Goal: Information Seeking & Learning: Learn about a topic

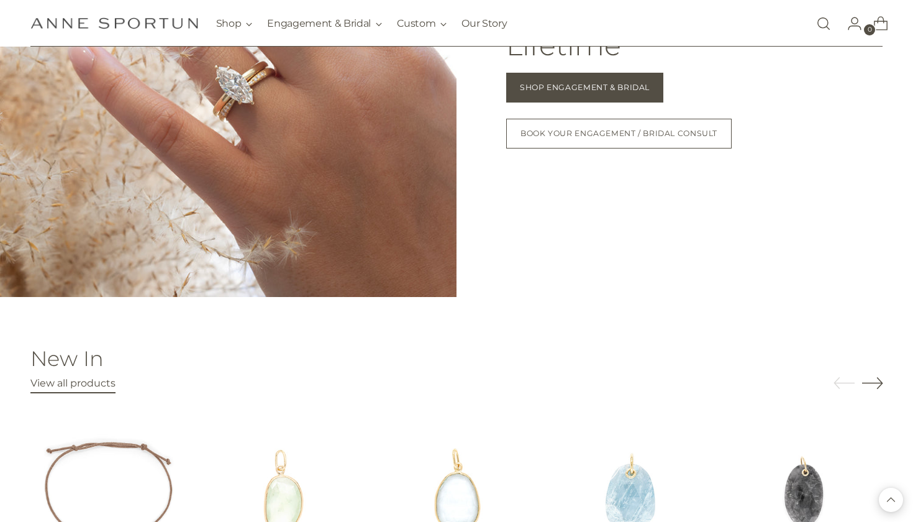
scroll to position [1341, 0]
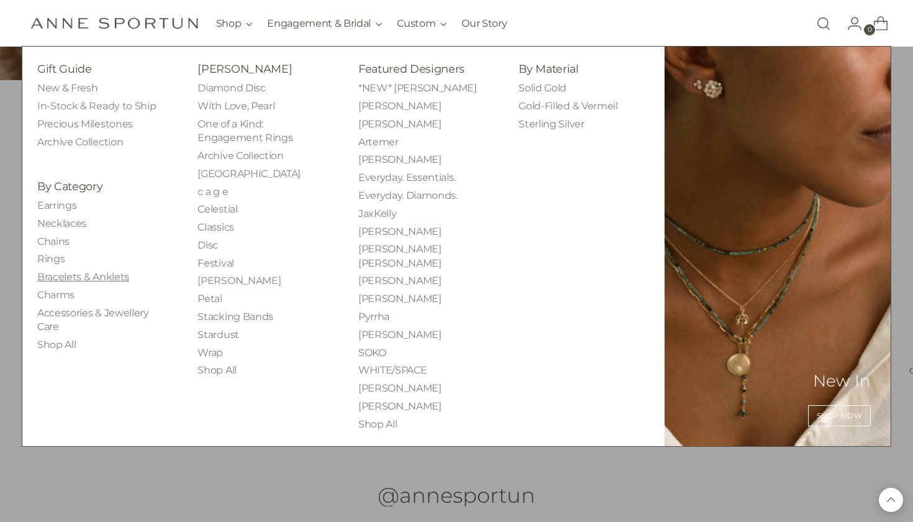
click at [63, 271] on link "Bracelets & Anklets" at bounding box center [83, 277] width 92 height 12
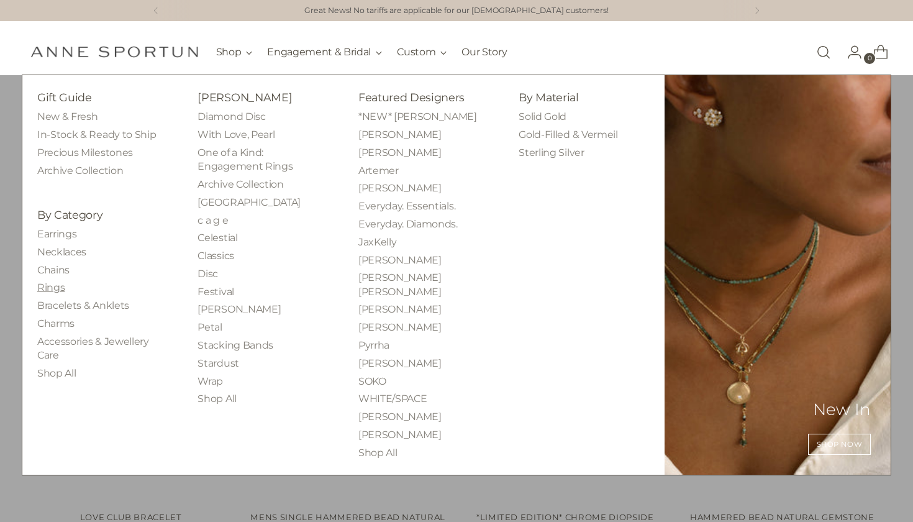
click at [58, 281] on link "Rings" at bounding box center [50, 287] width 27 height 12
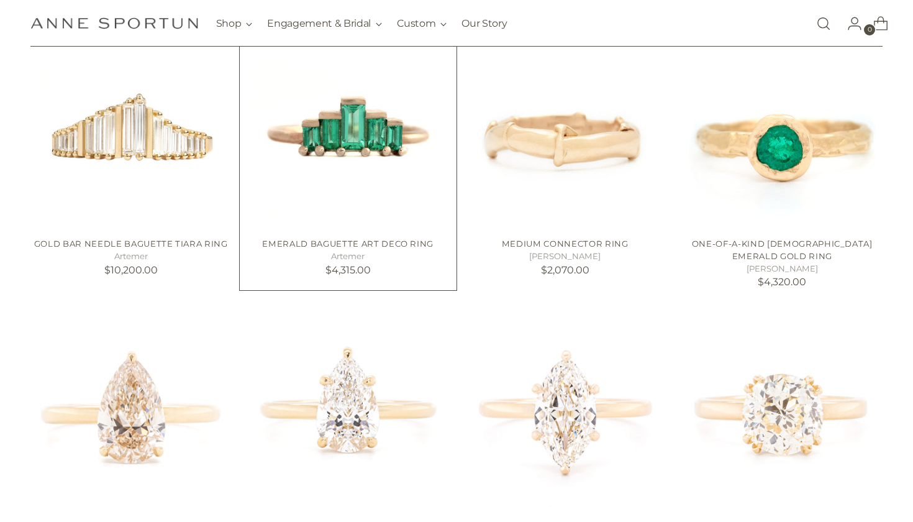
scroll to position [675, 0]
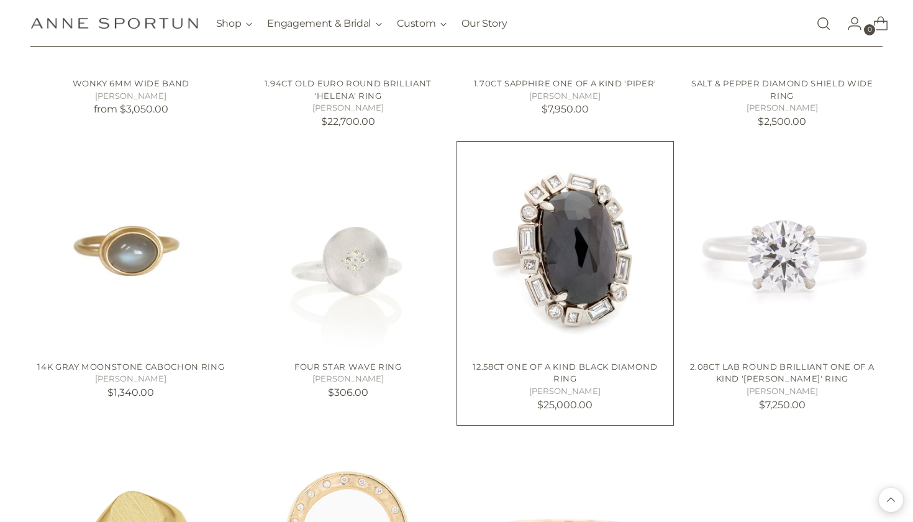
scroll to position [2249, 0]
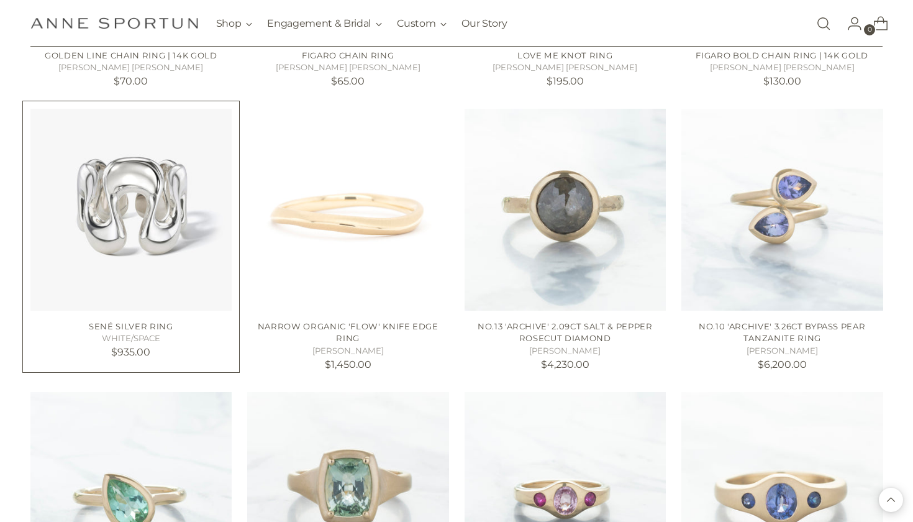
scroll to position [3299, 0]
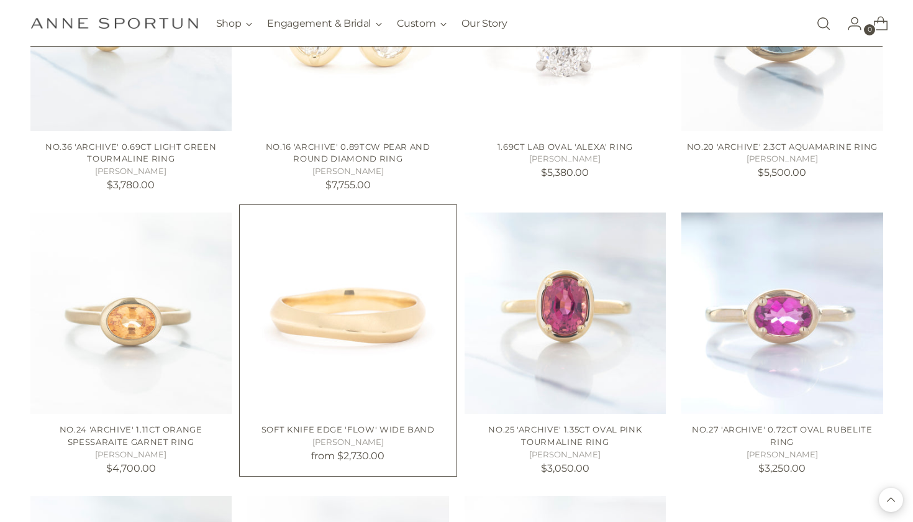
scroll to position [4608, 0]
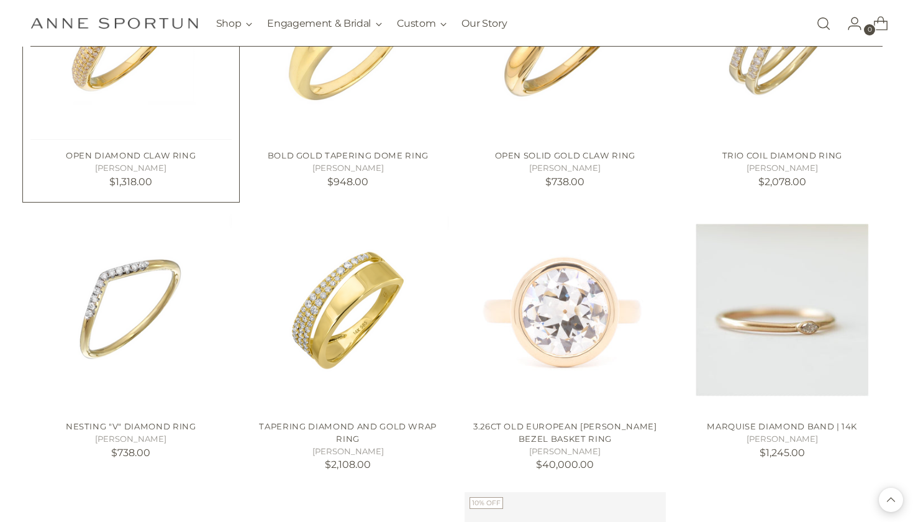
scroll to position [6396, 0]
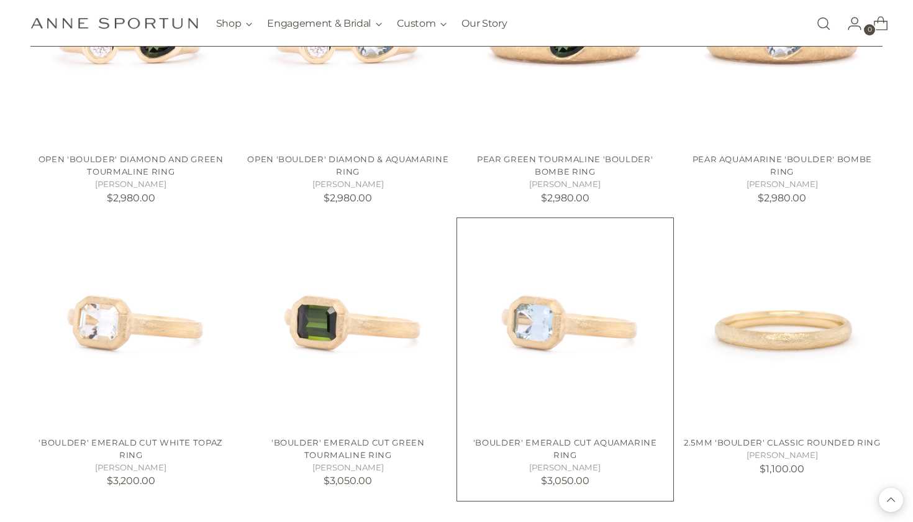
scroll to position [7722, 0]
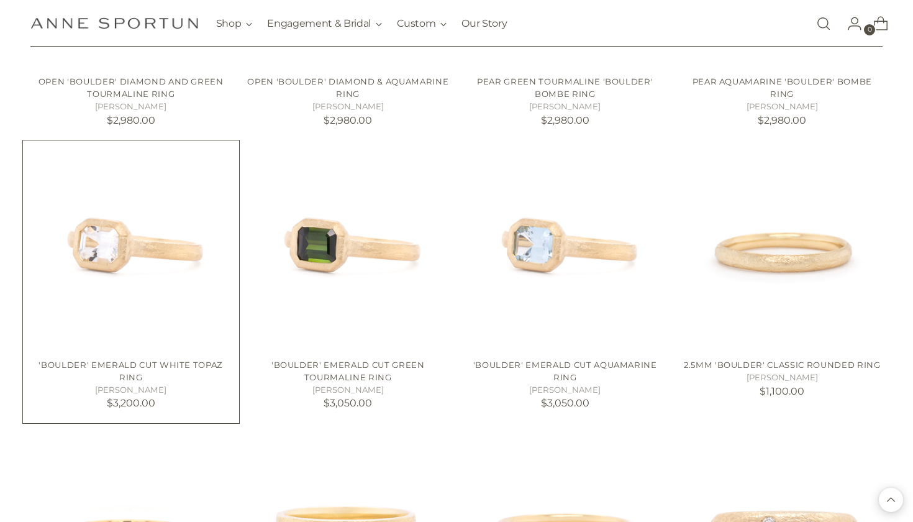
click at [0, 0] on img "'Boulder' Emerald Cut White Topaz Ring" at bounding box center [0, 0] width 0 height 0
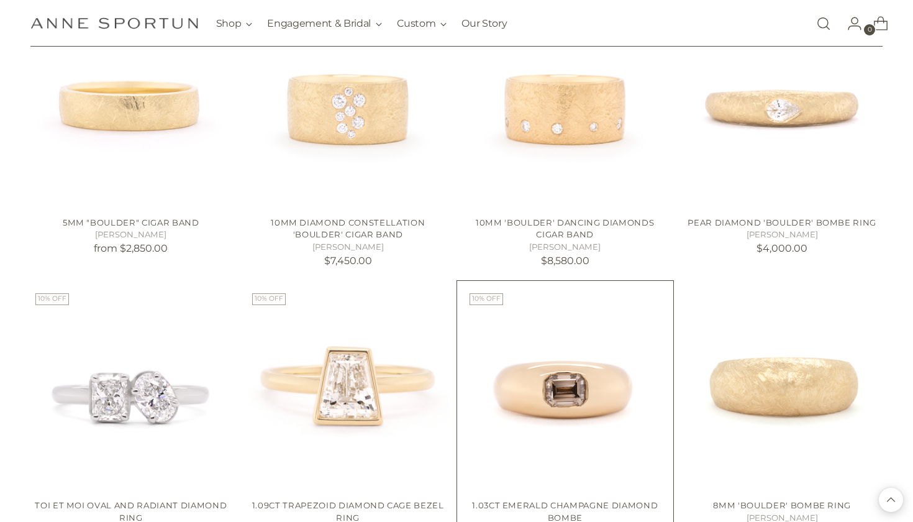
scroll to position [8611, 0]
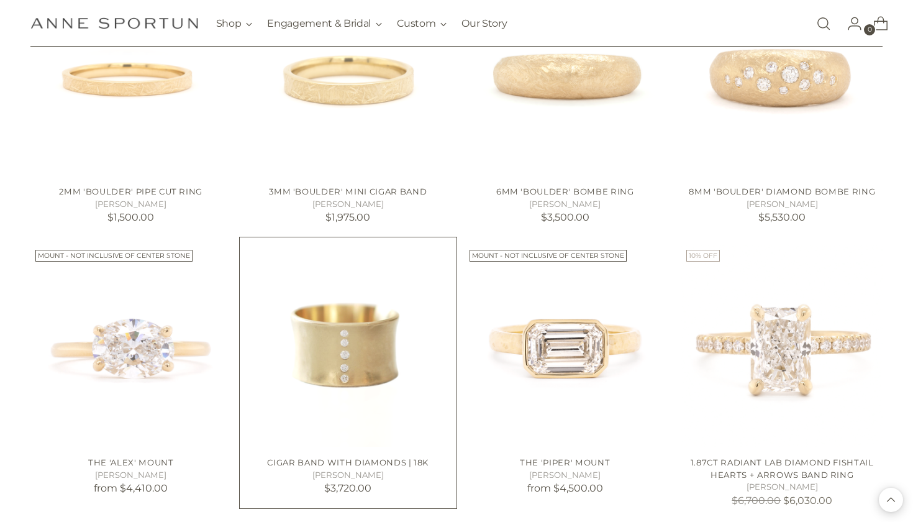
scroll to position [9030, 0]
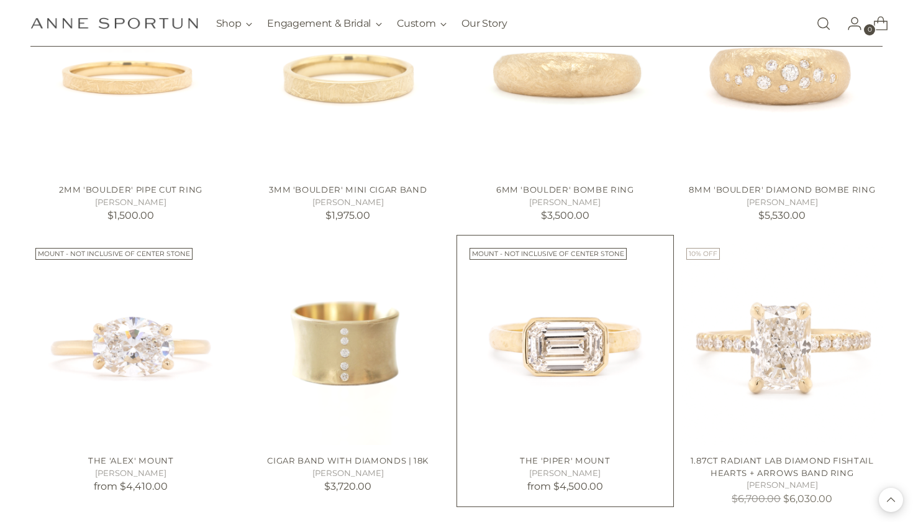
click at [0, 0] on img "The 'Piper' Mount" at bounding box center [0, 0] width 0 height 0
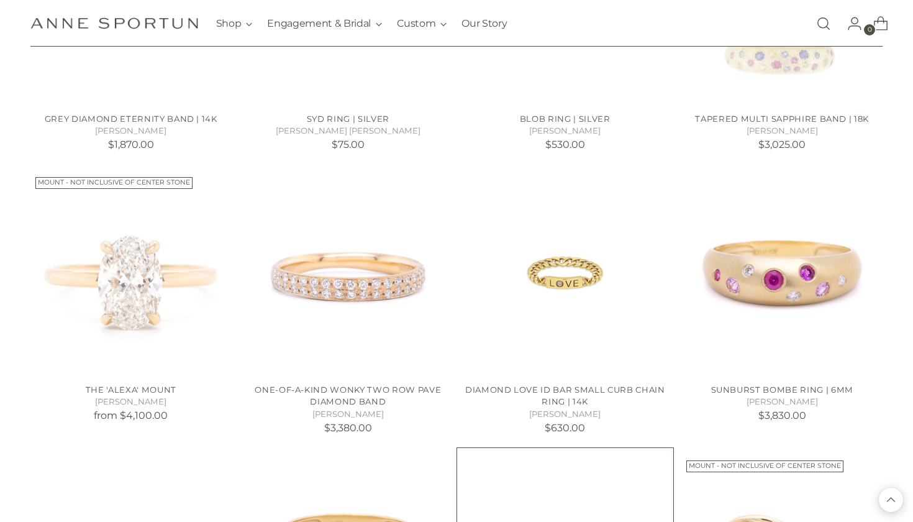
scroll to position [9653, 0]
